Goal: Task Accomplishment & Management: Manage account settings

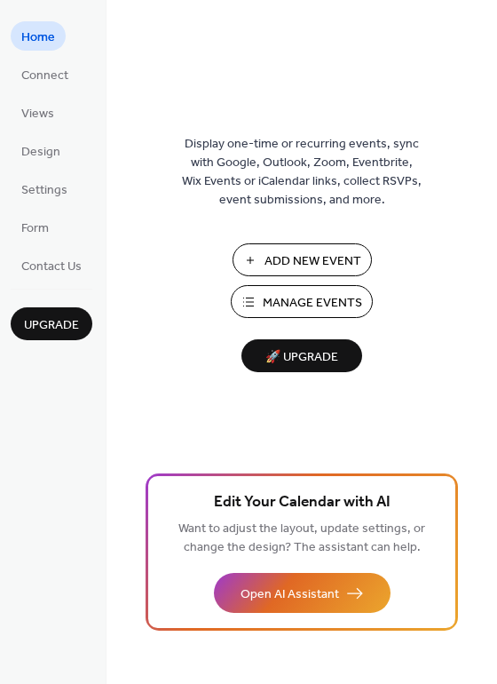
click at [294, 297] on span "Manage Events" at bounding box center [312, 303] width 99 height 19
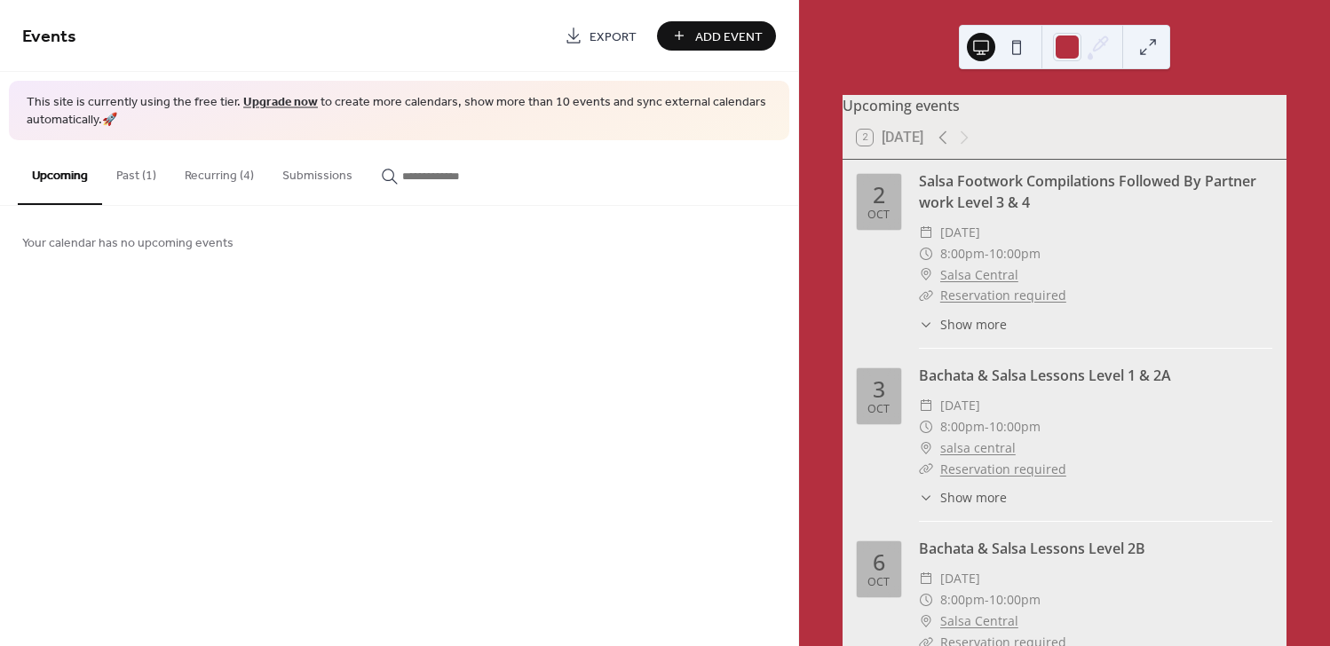
click at [133, 173] on button "Past (1)" at bounding box center [136, 171] width 68 height 63
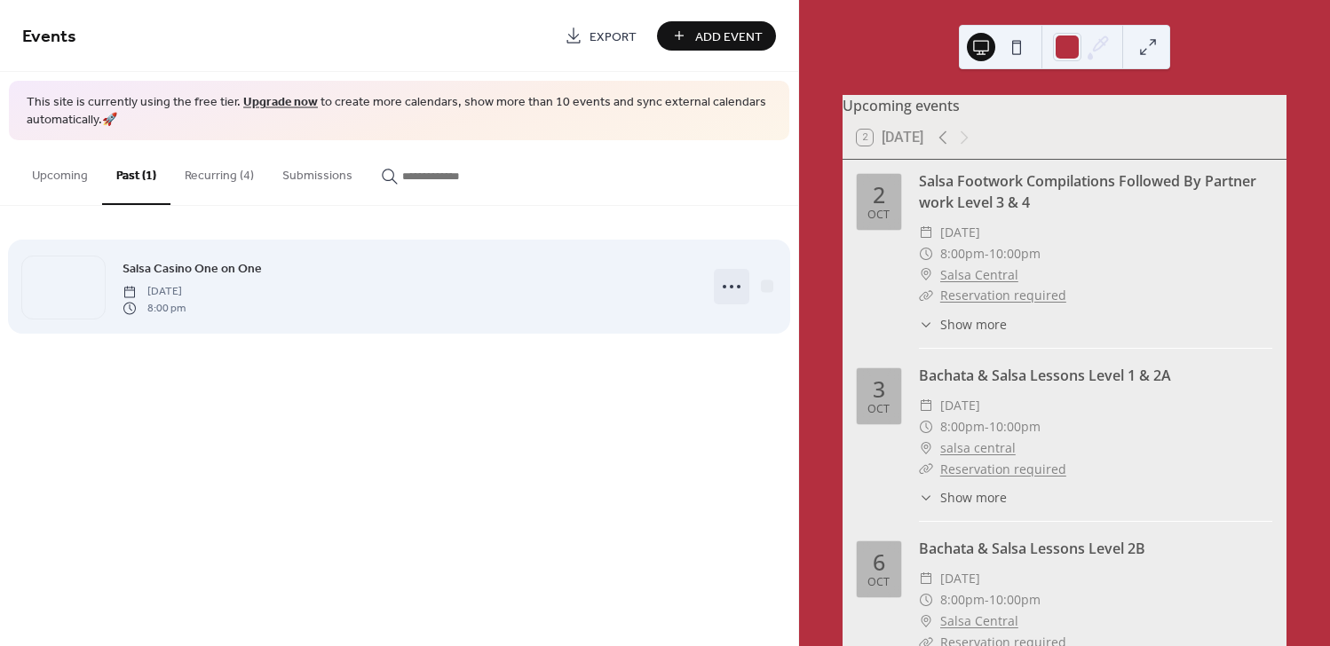
click at [729, 285] on icon at bounding box center [732, 287] width 28 height 28
click at [249, 274] on span "Salsa Casino One on One" at bounding box center [192, 269] width 139 height 19
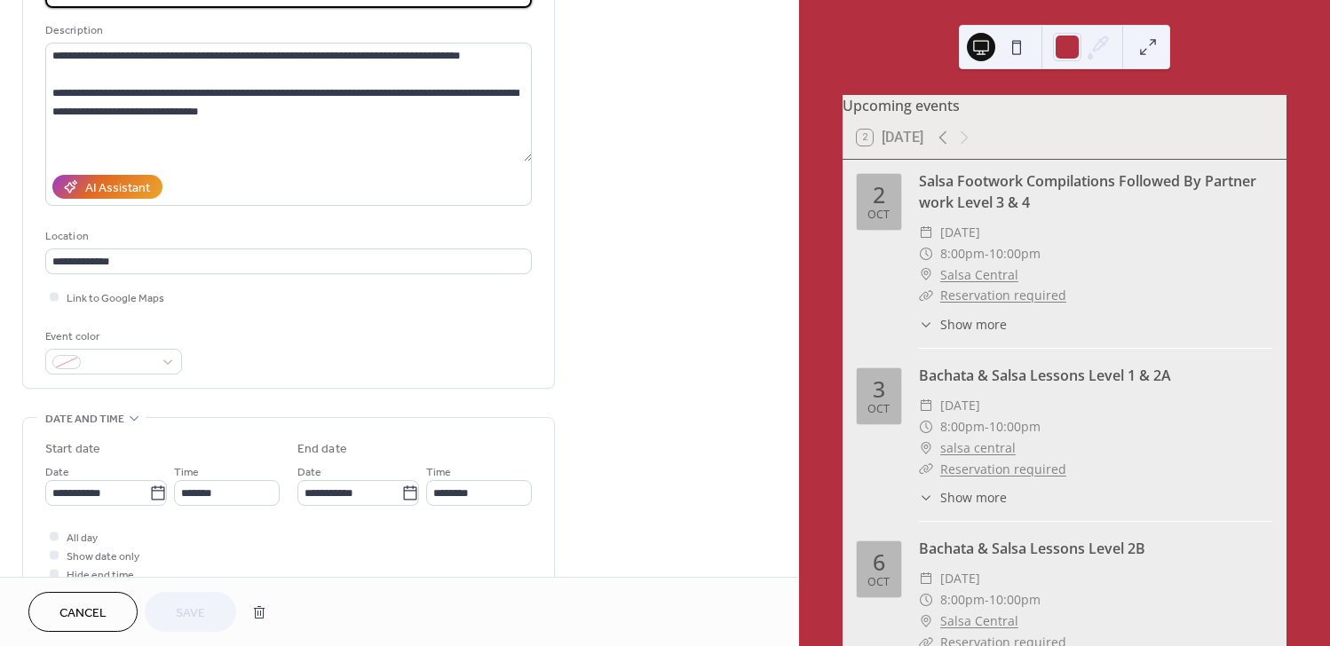
scroll to position [309, 0]
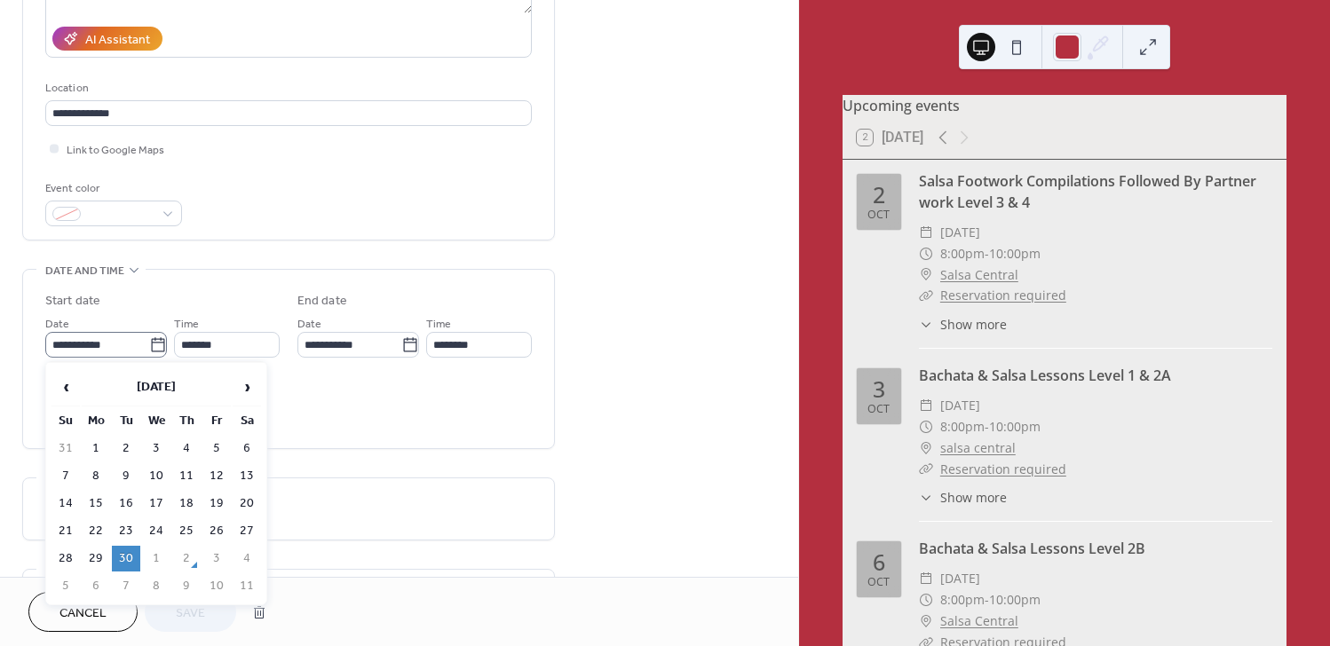
click at [153, 345] on icon at bounding box center [158, 346] width 18 height 18
click at [149, 345] on input "**********" at bounding box center [97, 345] width 104 height 26
click at [125, 581] on td "7" at bounding box center [126, 587] width 28 height 26
type input "**********"
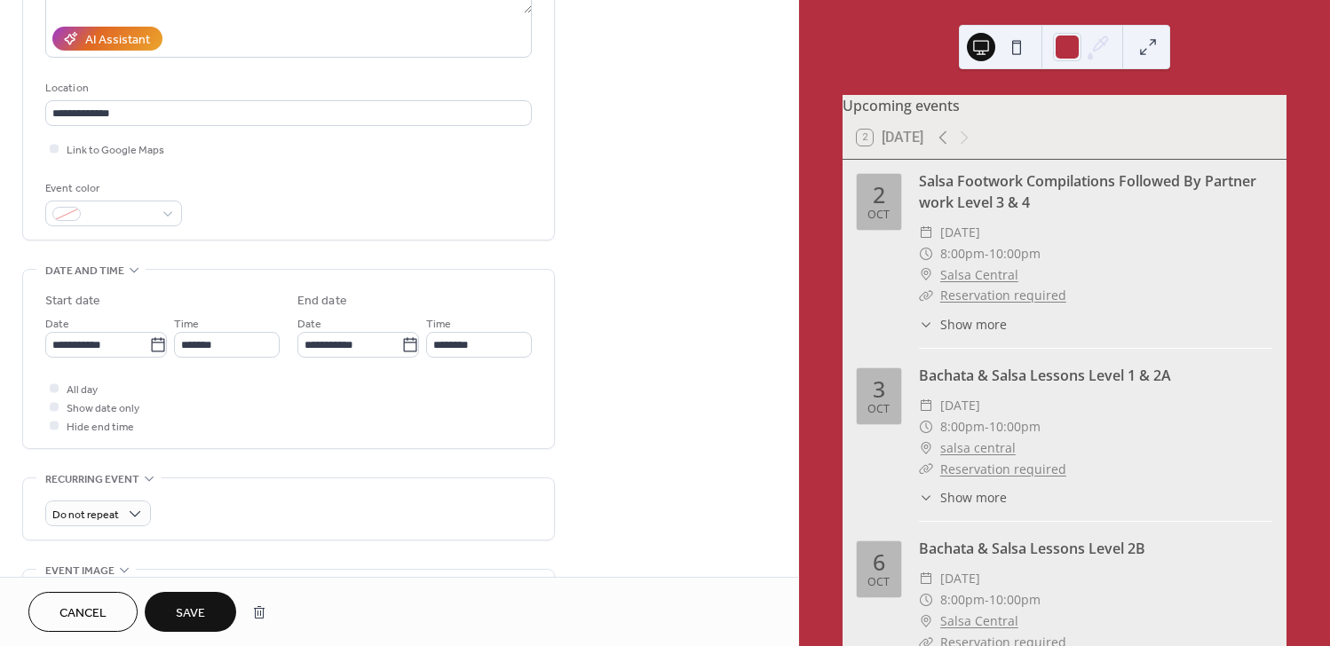
click at [188, 608] on span "Save" at bounding box center [190, 614] width 29 height 19
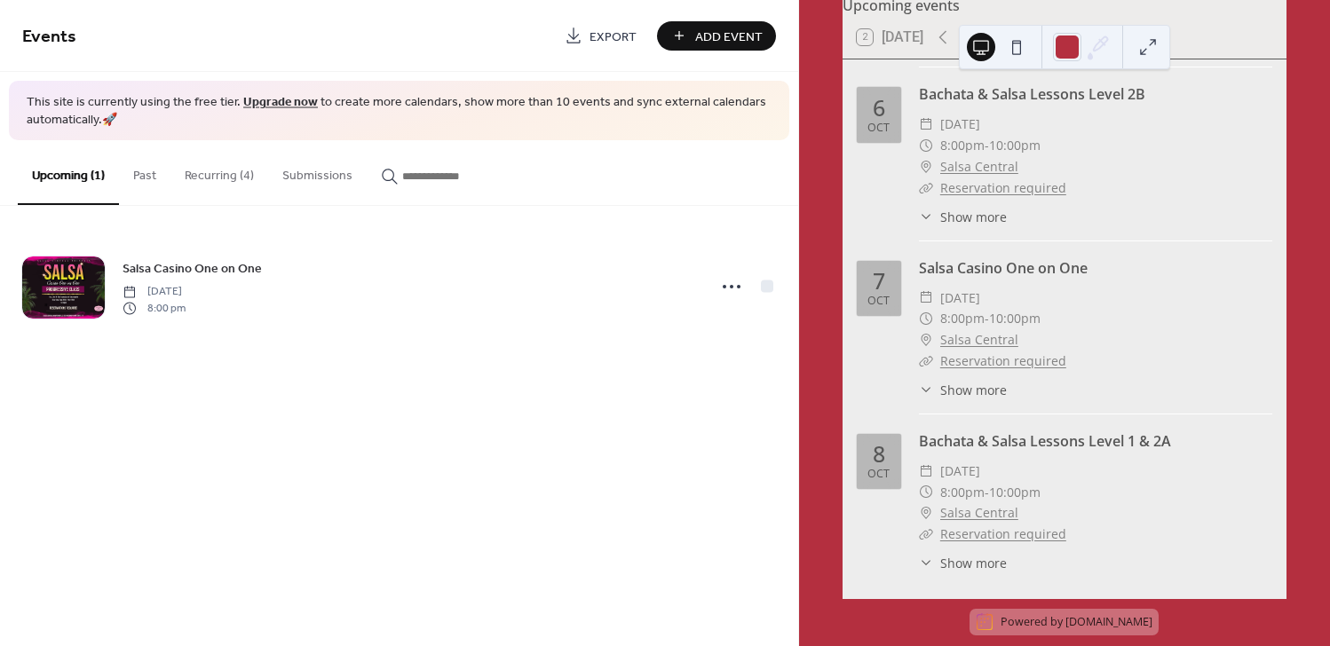
scroll to position [123, 0]
